Goal: Transaction & Acquisition: Purchase product/service

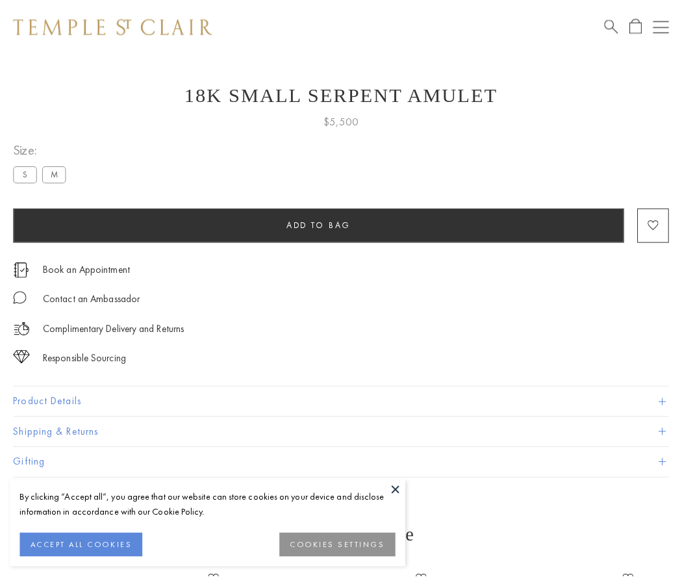
scroll to position [52, 0]
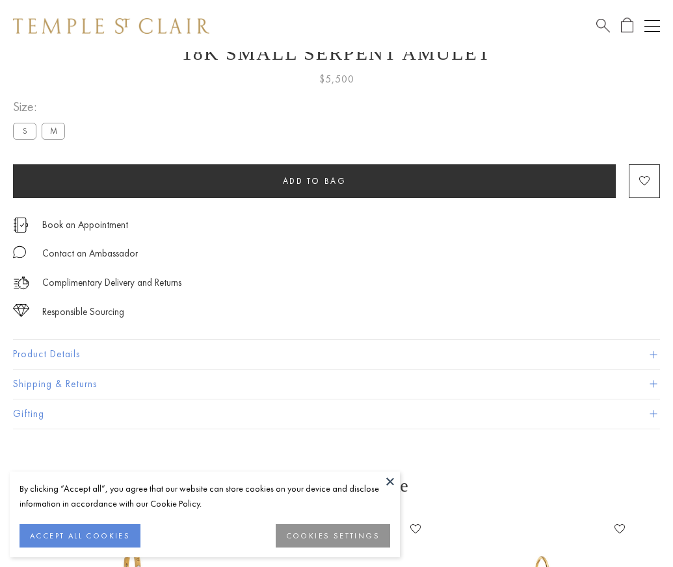
click at [314, 181] on span "Add to bag" at bounding box center [315, 180] width 64 height 11
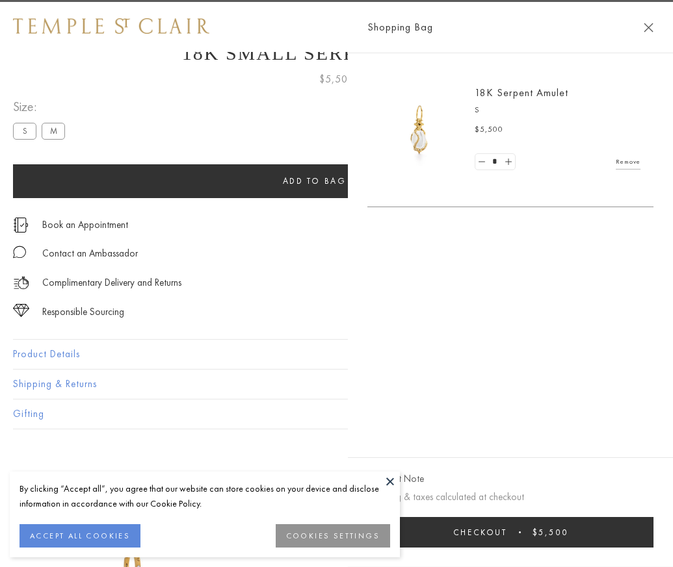
click at [653, 542] on button "Checkout $5,500" at bounding box center [510, 532] width 286 height 31
